Goal: Obtain resource: Download file/media

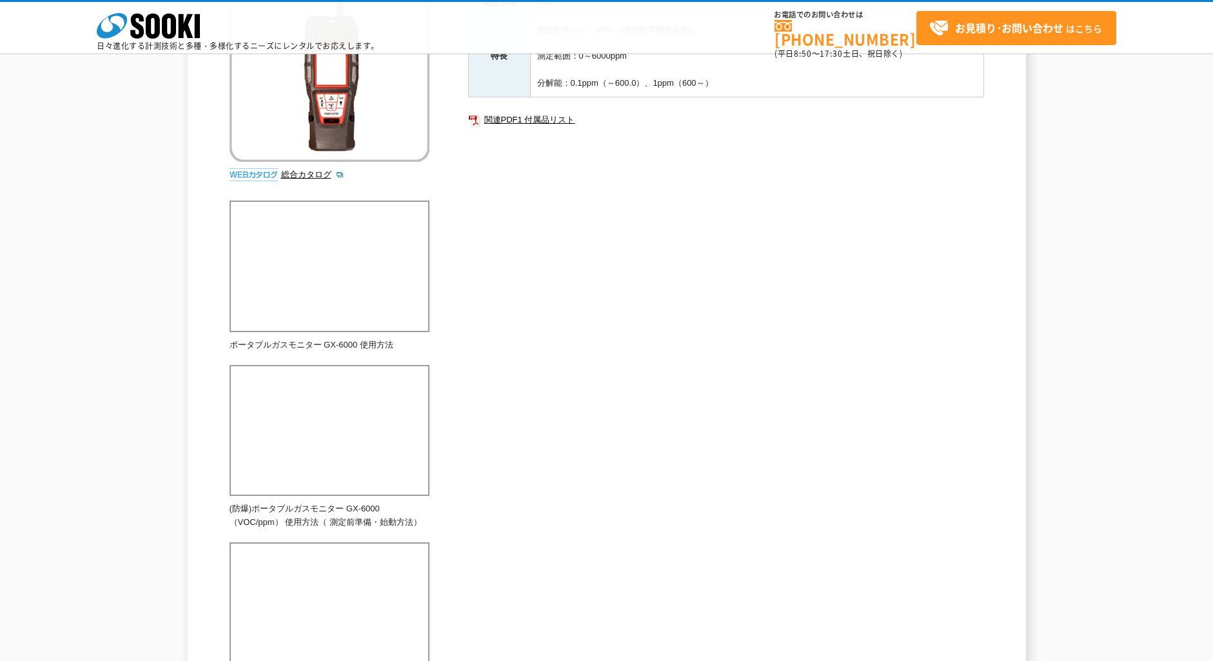
scroll to position [258, 0]
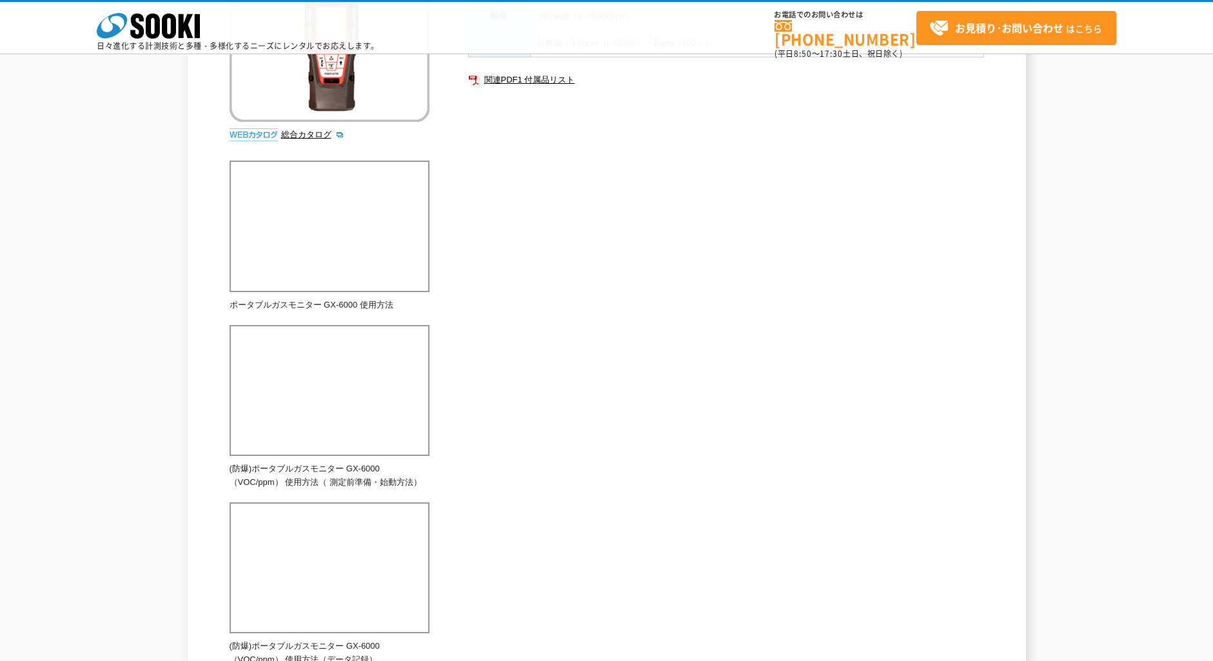
click at [199, 283] on div "VOC(揮発性有機化合物)・オゾン ポータブルガスモニター GX-6000(VOC/ppm) 労働安全衛生法に基づく化学物質の危険性、有害性等の確認に最適な、…" at bounding box center [607, 438] width 838 height 1168
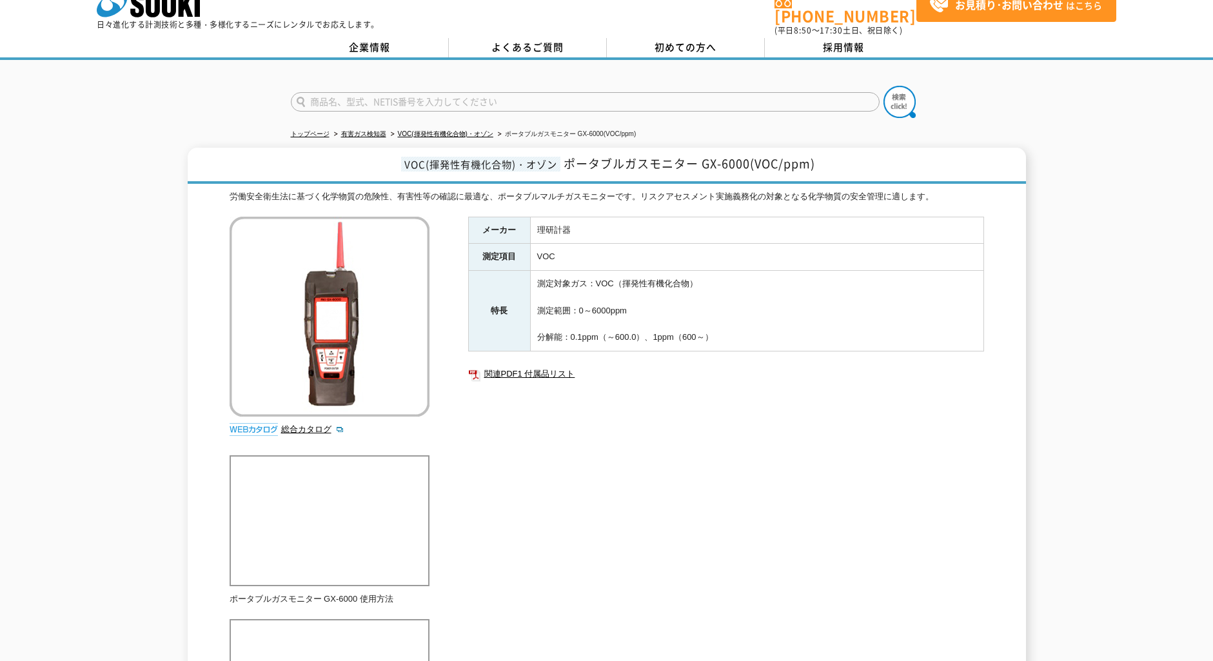
scroll to position [0, 0]
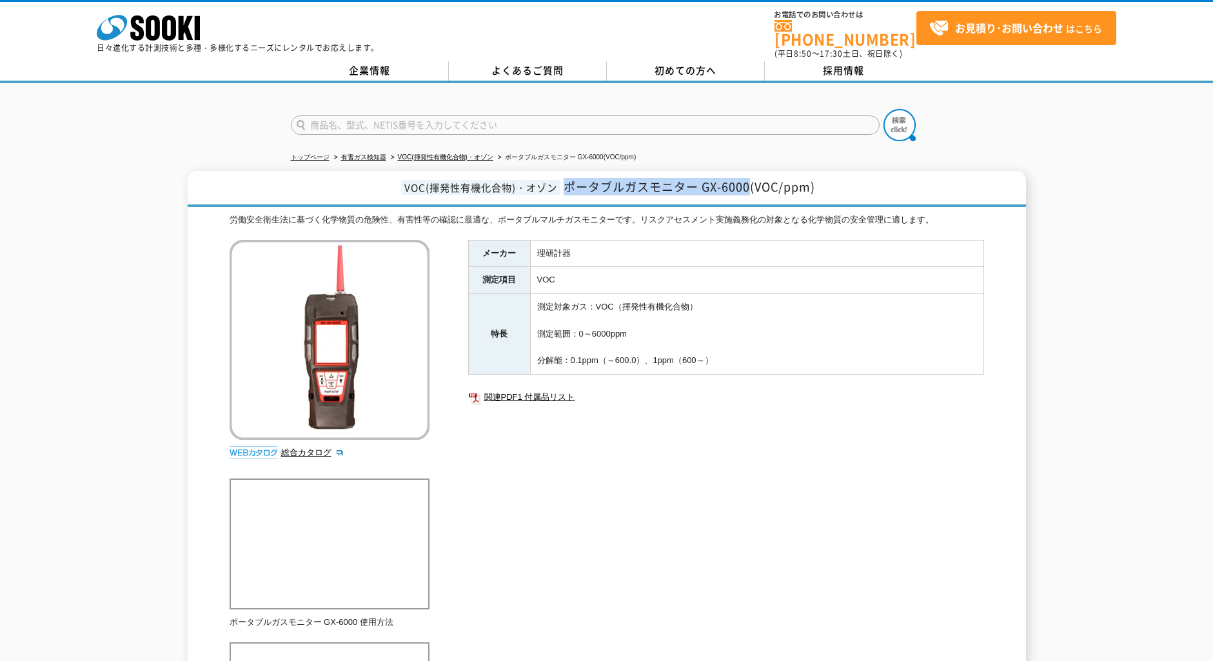
drag, startPoint x: 567, startPoint y: 180, endPoint x: 750, endPoint y: 188, distance: 183.3
click at [750, 188] on h1 "VOC(揮発性有機化合物)・オゾン ポータブルガスモニター GX-6000(VOC/ppm)" at bounding box center [607, 189] width 838 height 36
drag, startPoint x: 750, startPoint y: 188, endPoint x: 735, endPoint y: 179, distance: 17.4
click at [538, 389] on link "関連PDF1 付属品リスト" at bounding box center [726, 397] width 516 height 17
click at [878, 181] on h1 "VOC(揮発性有機化合物)・オゾン ポータブルガスモニター GX-6000(VOC/ppm)" at bounding box center [607, 189] width 838 height 36
